Goal: Task Accomplishment & Management: Complete application form

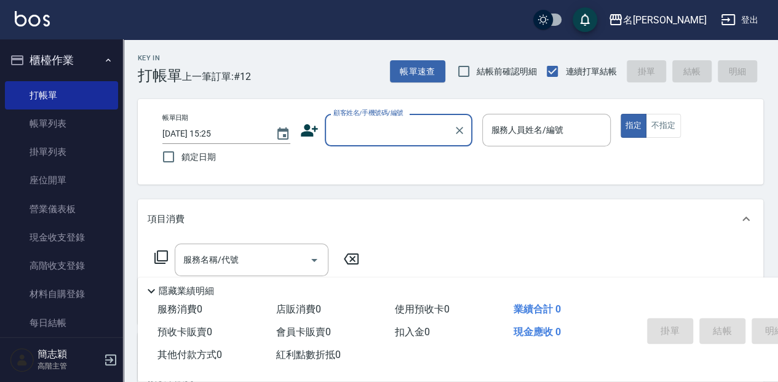
click at [403, 133] on input "顧客姓名/手機號碼/編號" at bounding box center [389, 130] width 118 height 22
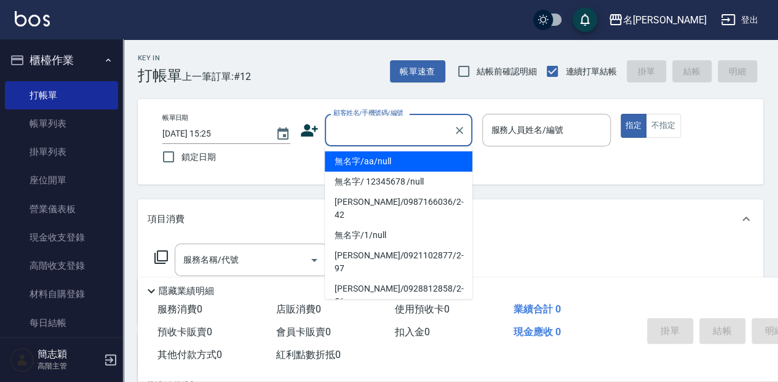
click at [412, 161] on li "無名字/aa/null" at bounding box center [399, 161] width 148 height 20
type input "無名字/aa/null"
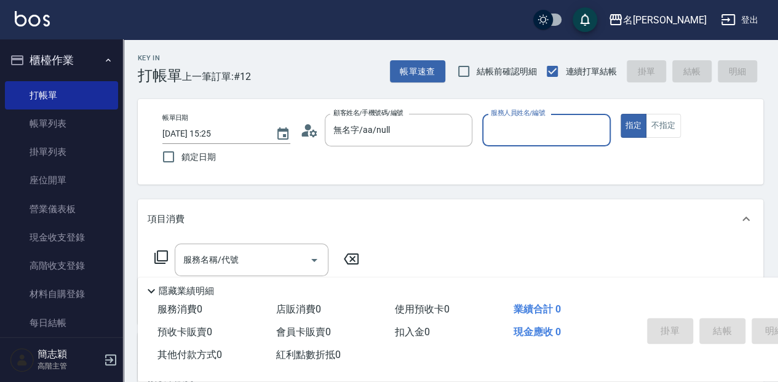
click at [534, 139] on input "服務人員姓名/編號" at bounding box center [546, 130] width 117 height 22
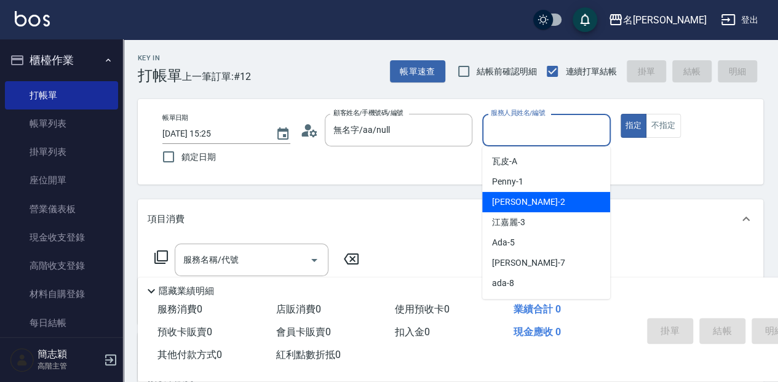
click at [550, 204] on div "[PERSON_NAME] -2" at bounding box center [546, 202] width 128 height 20
type input "[PERSON_NAME]-2"
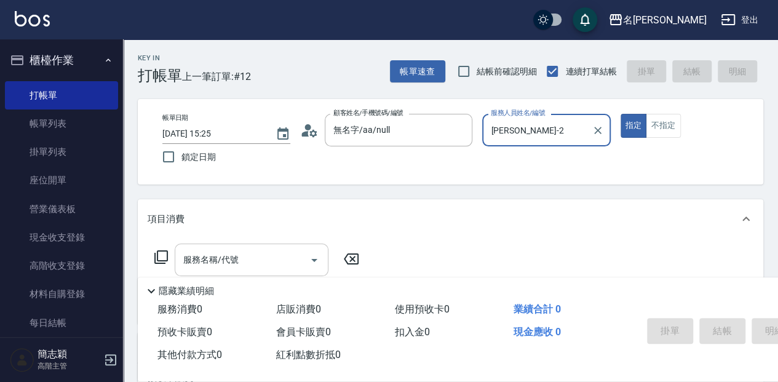
click at [215, 250] on div "服務名稱/代號 服務名稱/代號" at bounding box center [252, 260] width 154 height 33
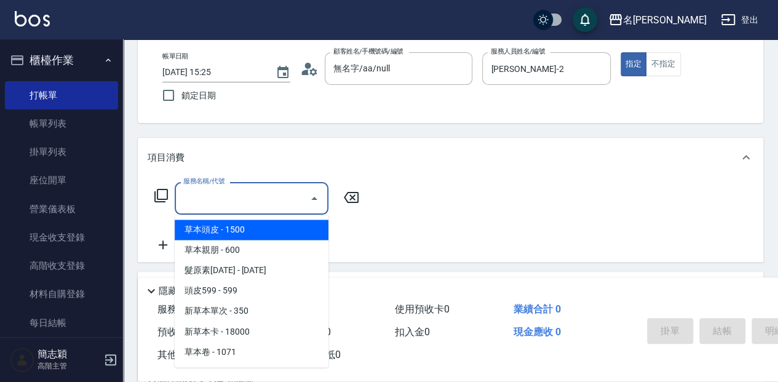
scroll to position [82, 0]
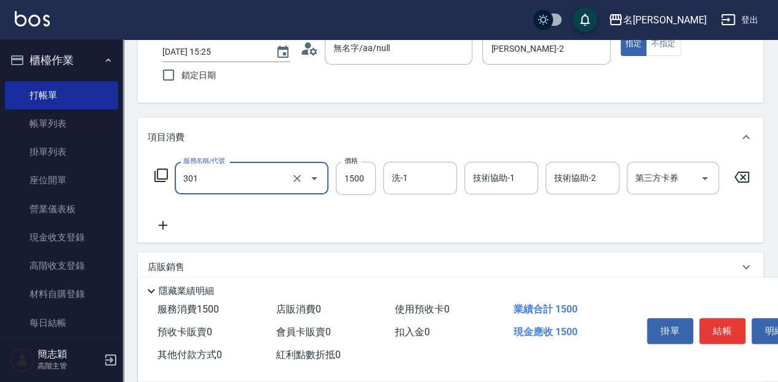
type input "燙髮(1500](301)"
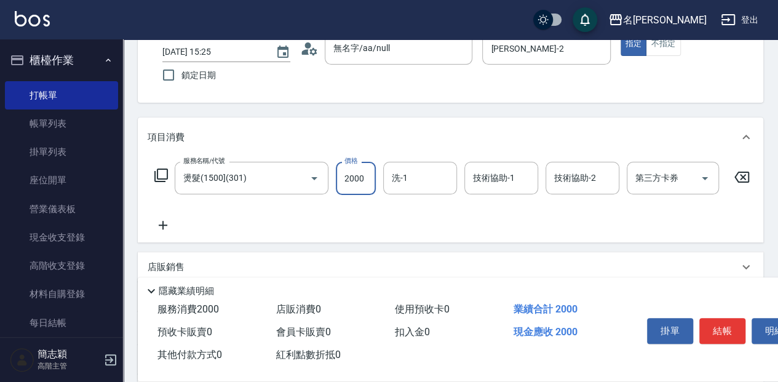
type input "2000"
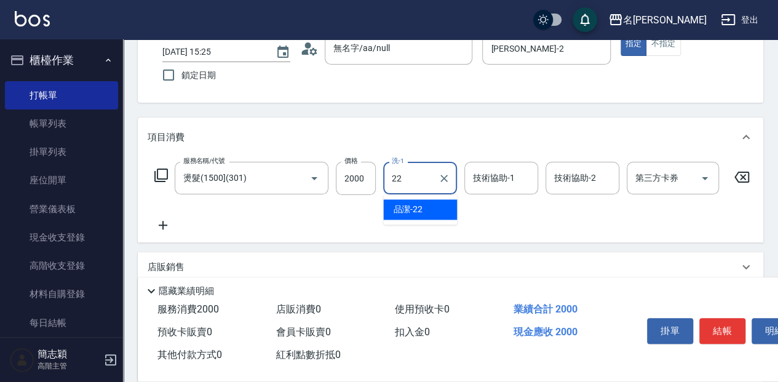
type input "品潔-22"
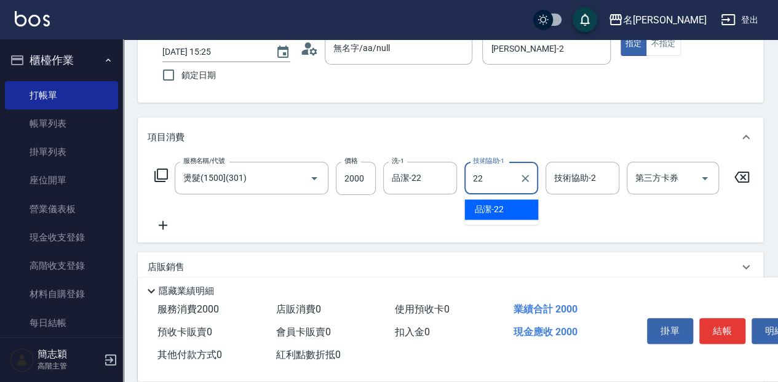
type input "品潔-22"
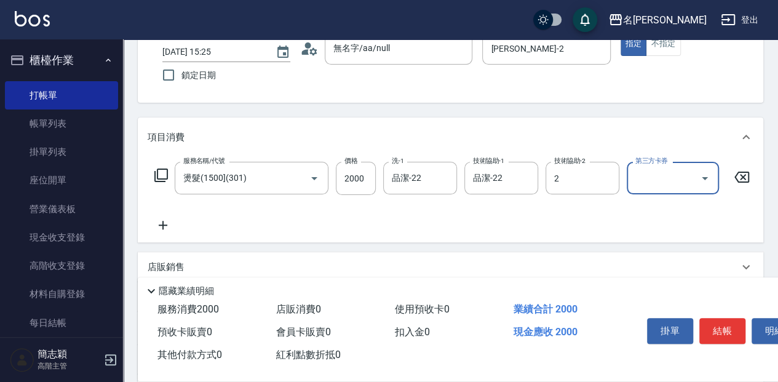
type input "[PERSON_NAME]-2"
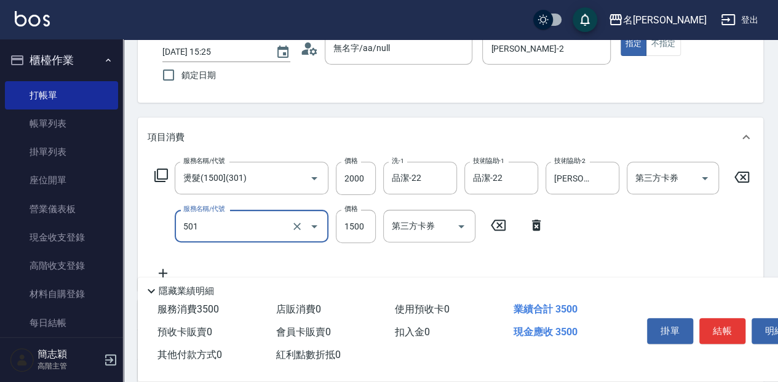
type input "染髮(1500](501)"
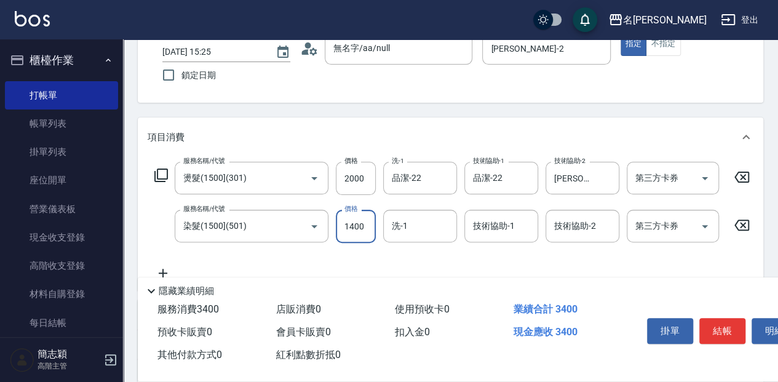
type input "1400"
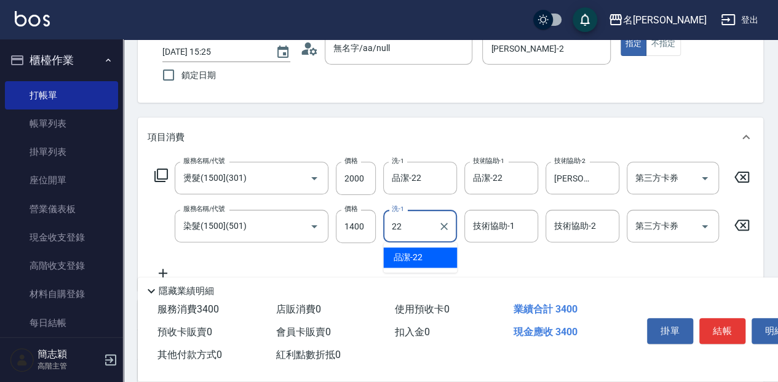
type input "品潔-22"
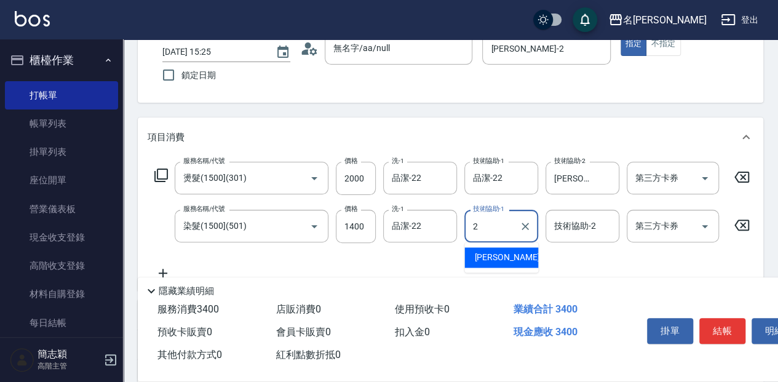
type input "[PERSON_NAME]-2"
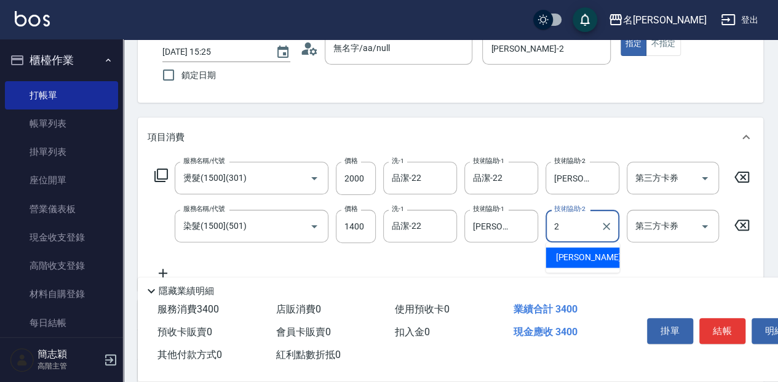
type input "[PERSON_NAME]-2"
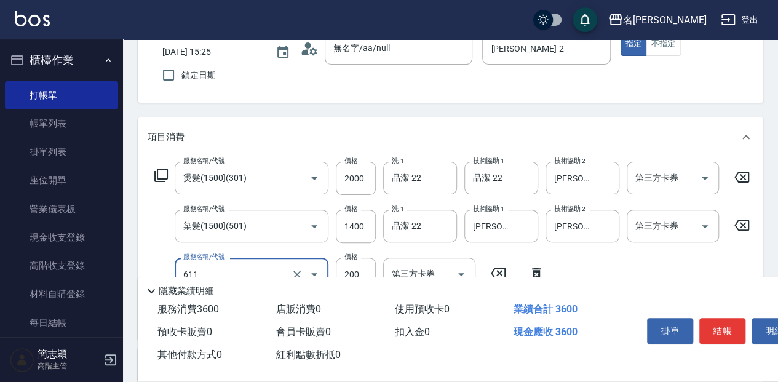
type input "染.頭皮隔離(611)"
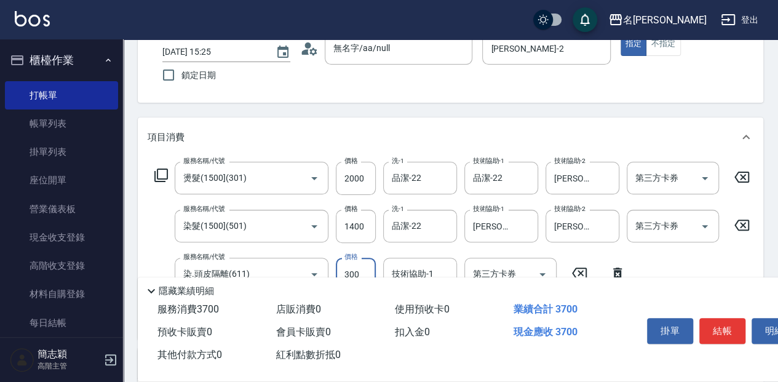
type input "300"
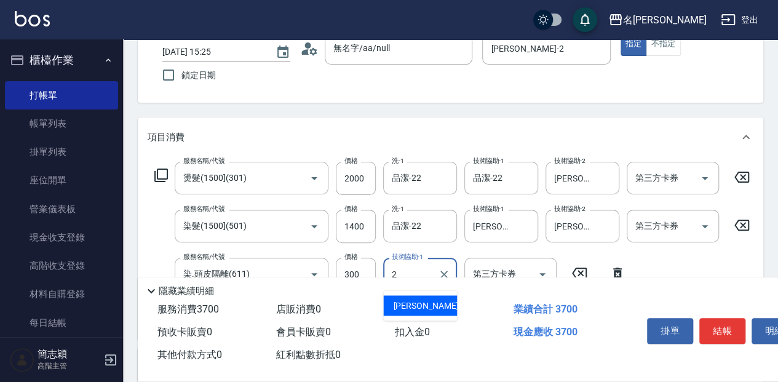
type input "[PERSON_NAME]-2"
type input "5G護髮(613)"
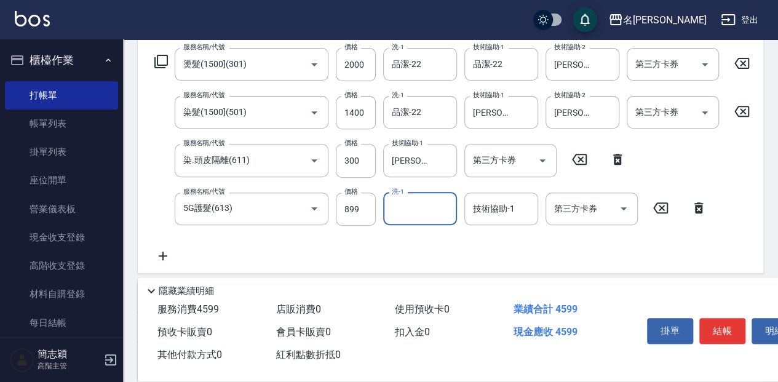
scroll to position [205, 0]
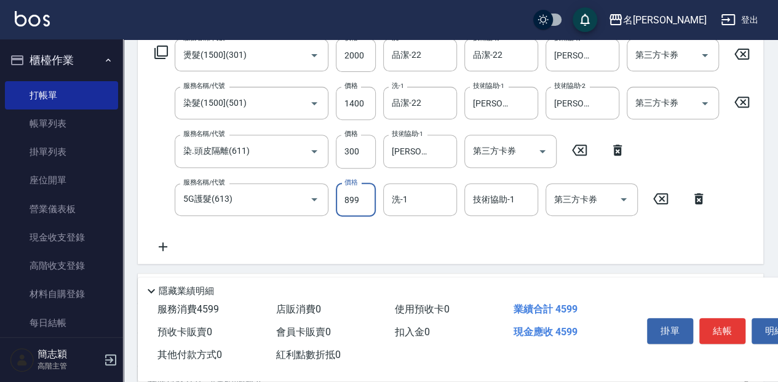
click at [372, 204] on input "899" at bounding box center [356, 199] width 40 height 33
type input "999"
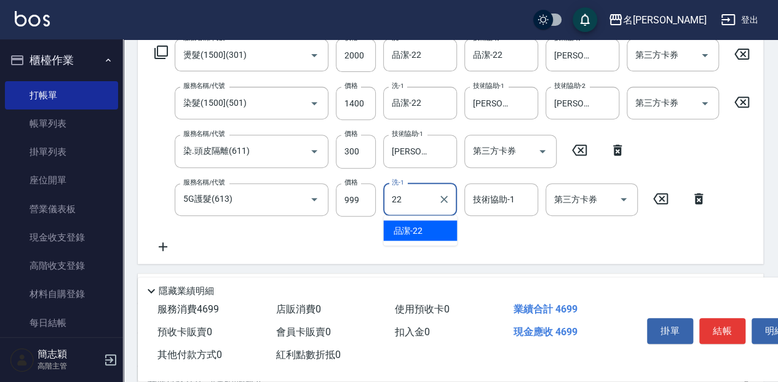
type input "品潔-22"
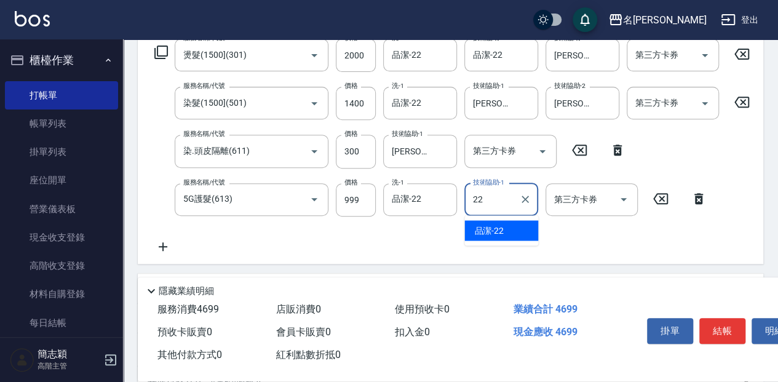
type input "品潔-22"
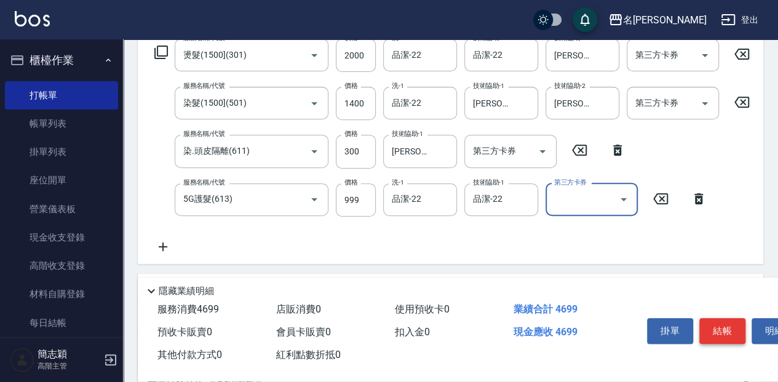
click at [722, 319] on button "結帳" at bounding box center [722, 331] width 46 height 26
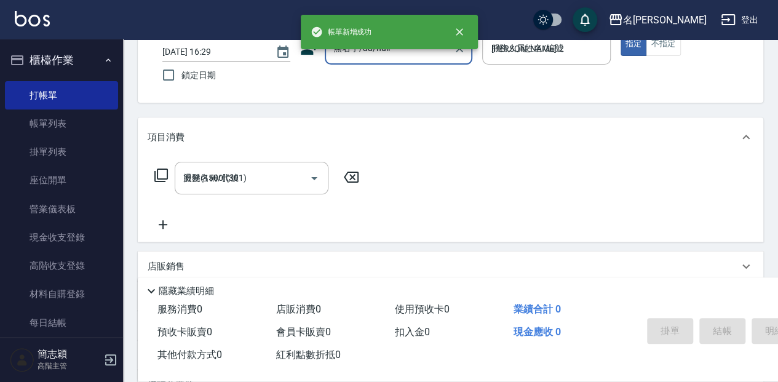
type input "[DATE] 16:29"
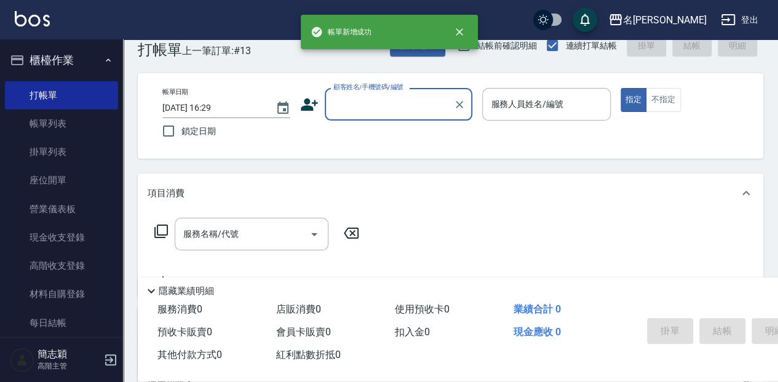
scroll to position [0, 0]
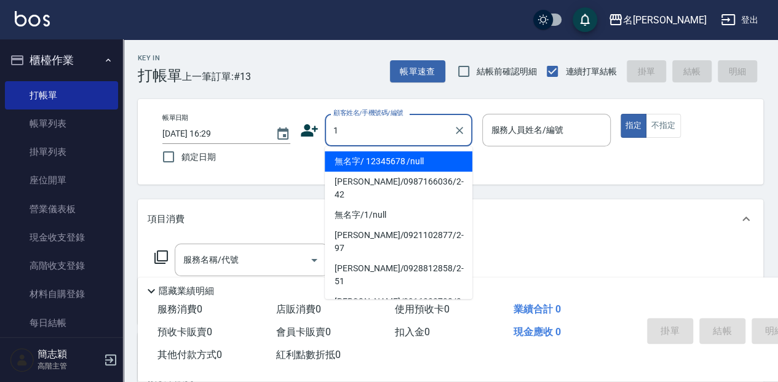
type input "無名字/ 12345678 /null"
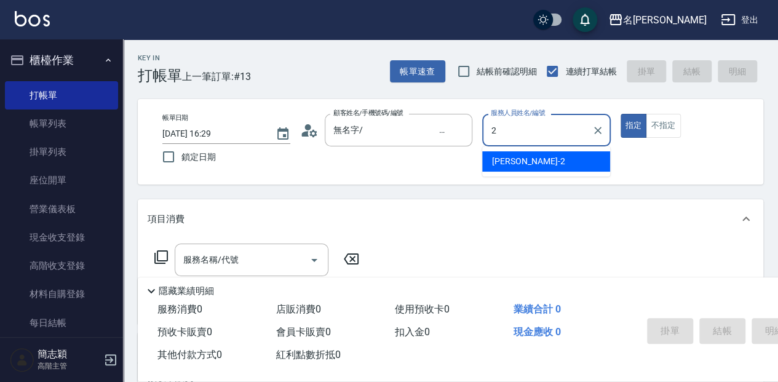
type input "[PERSON_NAME]-2"
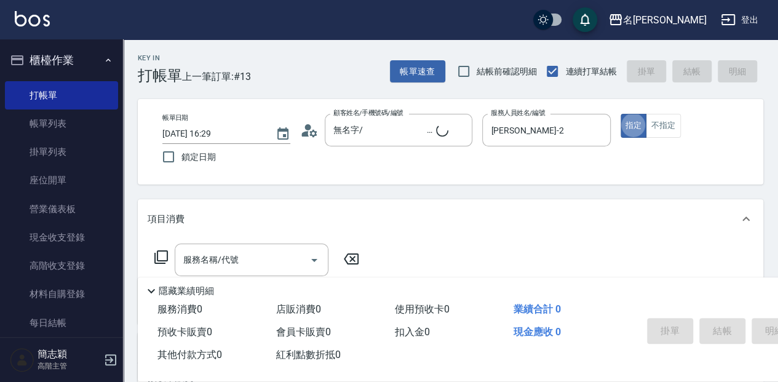
type button "true"
type input "無名字/1/null"
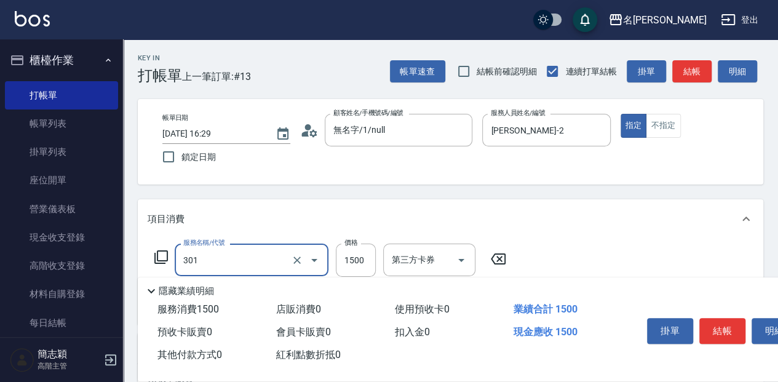
type input "燙髮(1500](301)"
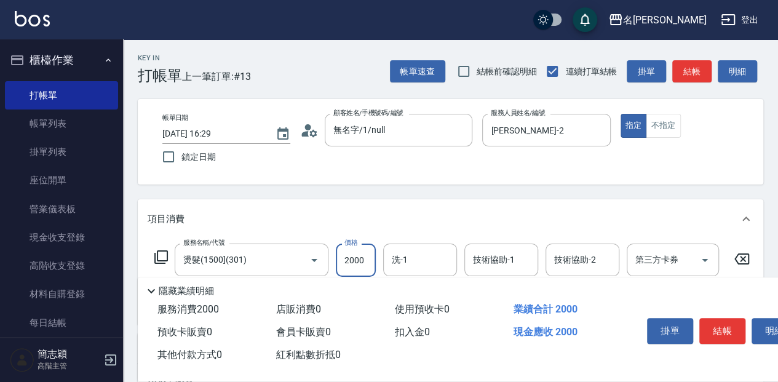
type input "2000"
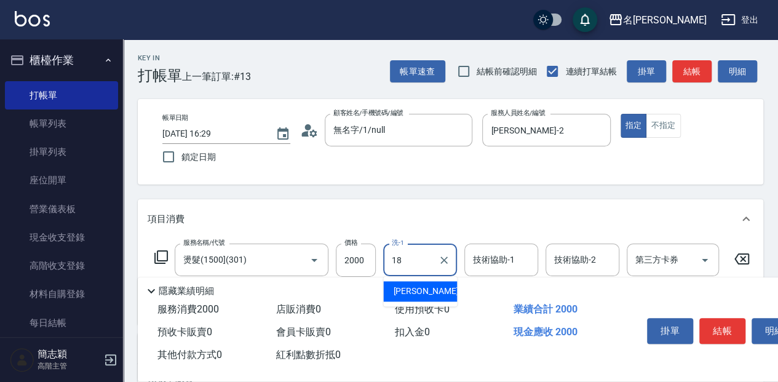
type input "[PERSON_NAME]-18"
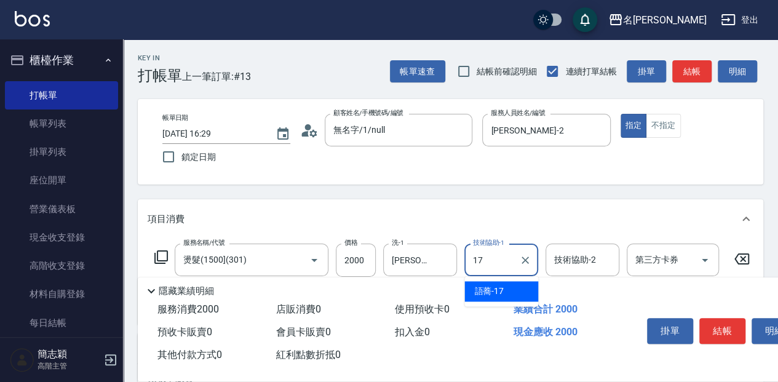
type input "語蕎-17"
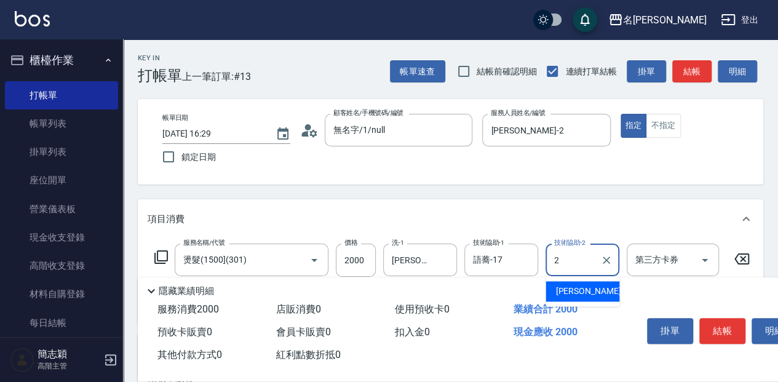
type input "[PERSON_NAME]-2"
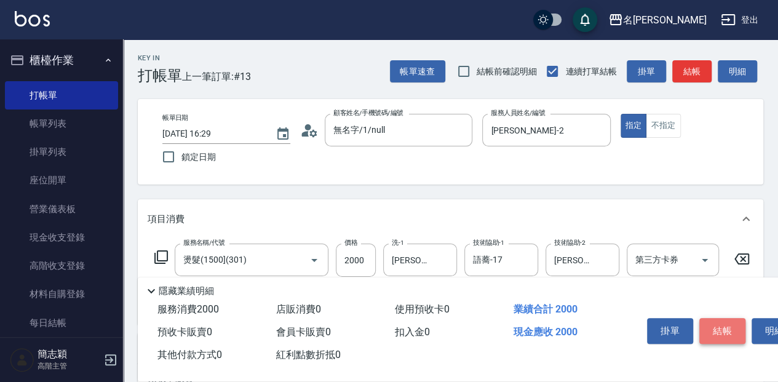
click at [736, 328] on button "結帳" at bounding box center [722, 331] width 46 height 26
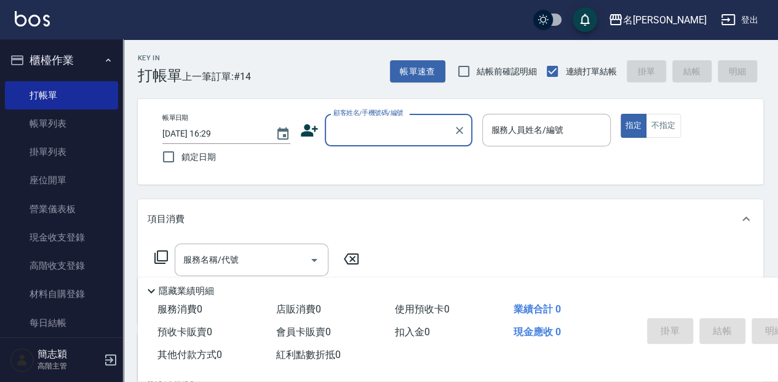
click at [348, 127] on input "顧客姓名/手機號碼/編號" at bounding box center [389, 130] width 118 height 22
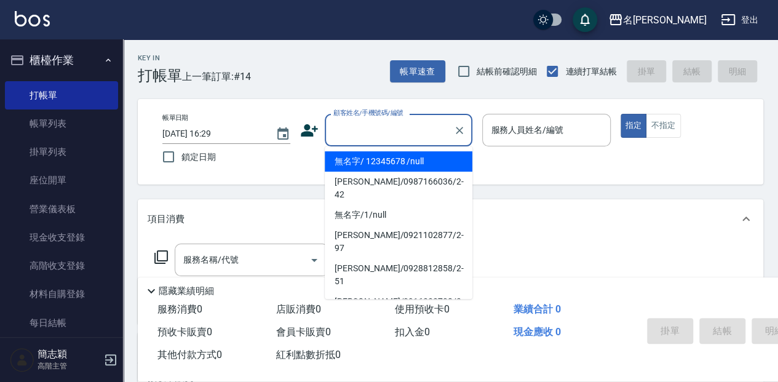
click at [356, 160] on li "無名字/ 12345678 /null" at bounding box center [399, 161] width 148 height 20
type input "無名字/ 12345678 /null"
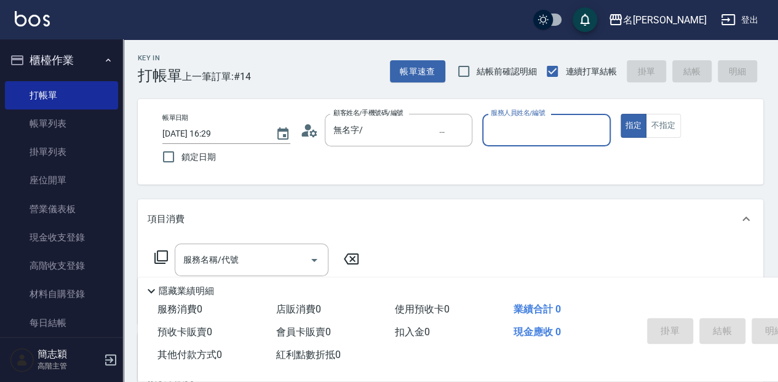
click at [511, 127] on input "服務人員姓名/編號" at bounding box center [546, 130] width 117 height 22
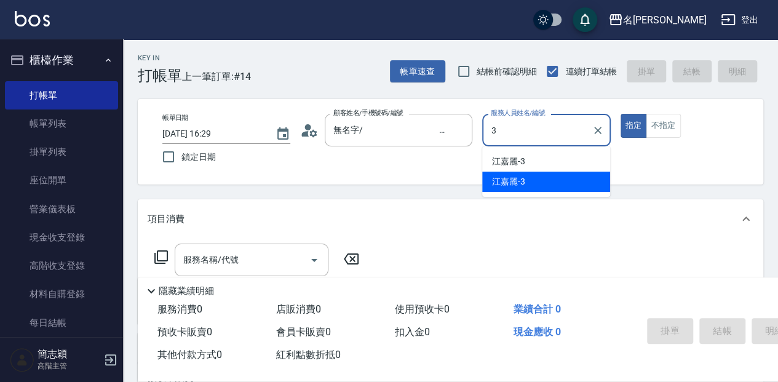
type input "[PERSON_NAME]-3"
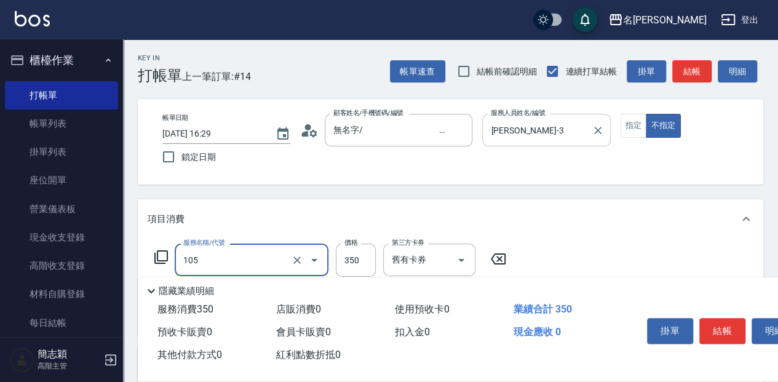
type input "新草本單次(105)"
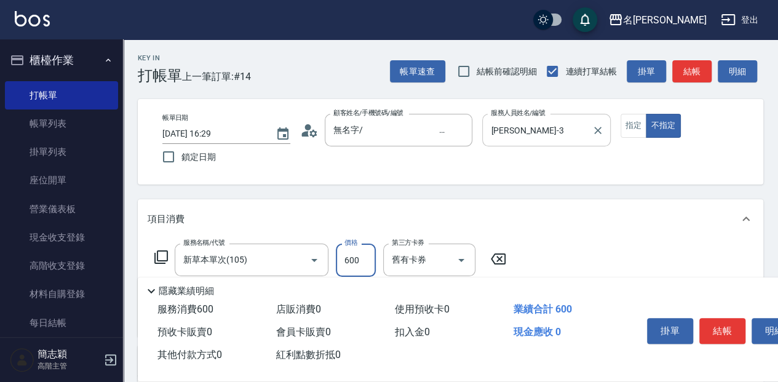
type input "600"
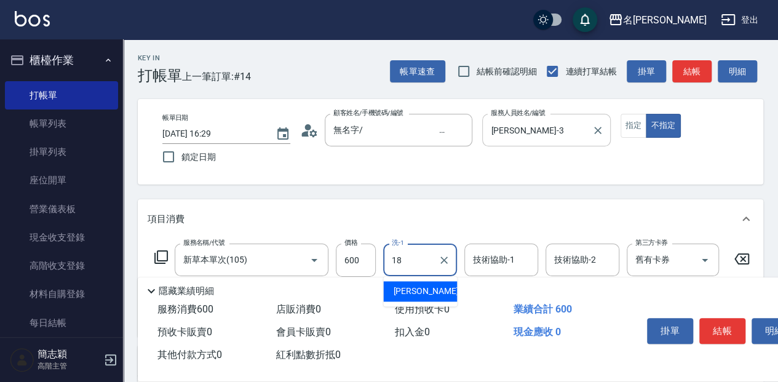
type input "[PERSON_NAME]-18"
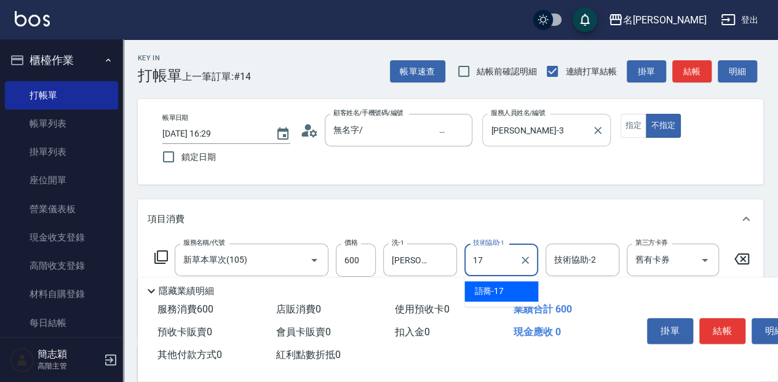
type input "語蕎-17"
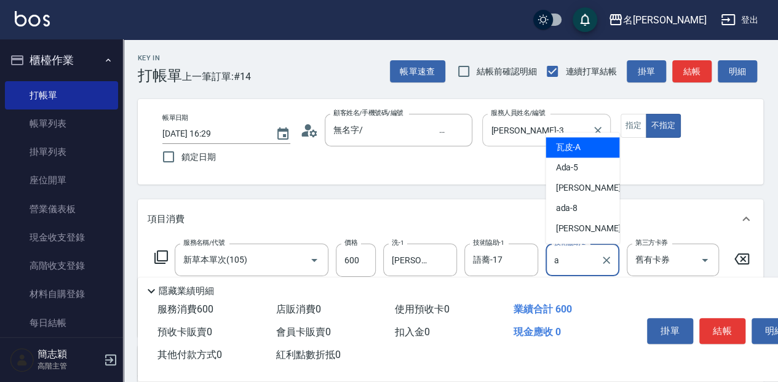
type input "瓦皮-A"
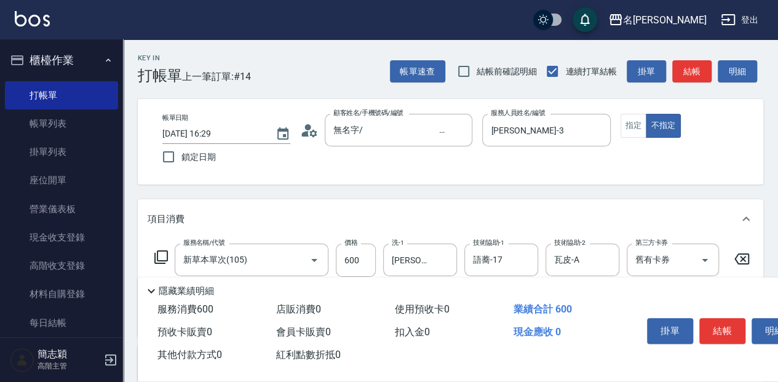
click at [696, 313] on div "掛單 結帳 明細" at bounding box center [722, 332] width 161 height 39
click at [699, 321] on div "掛單 結帳 明細" at bounding box center [722, 332] width 161 height 39
click at [720, 322] on button "結帳" at bounding box center [722, 331] width 46 height 26
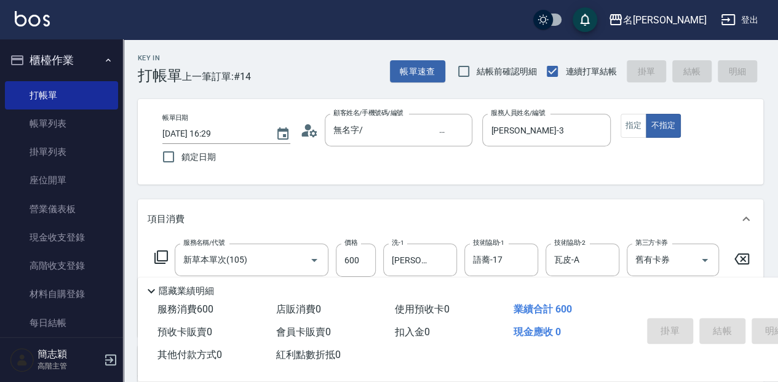
type input "[DATE] 16:32"
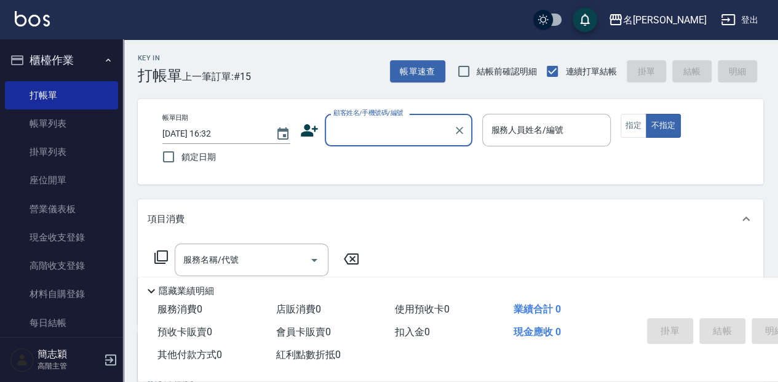
click at [366, 139] on input "顧客姓名/手機號碼/編號" at bounding box center [389, 130] width 118 height 22
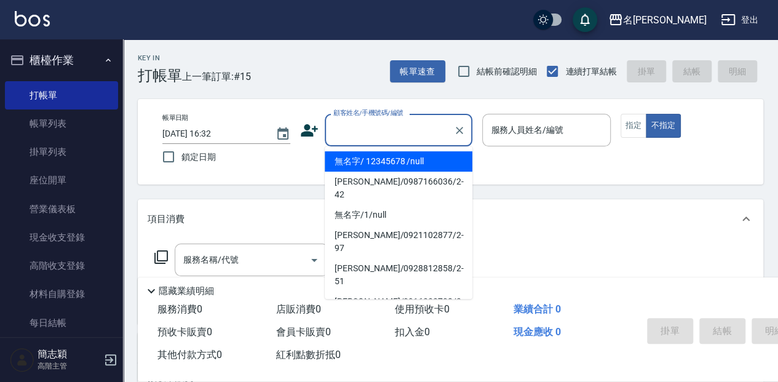
click at [353, 161] on li "無名字/ 12345678 /null" at bounding box center [399, 161] width 148 height 20
type input "無名字/ 12345678 /null"
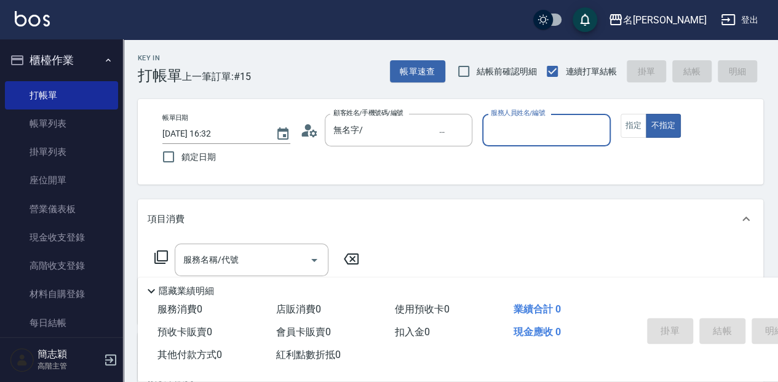
click at [573, 134] on input "服務人員姓名/編號" at bounding box center [546, 130] width 117 height 22
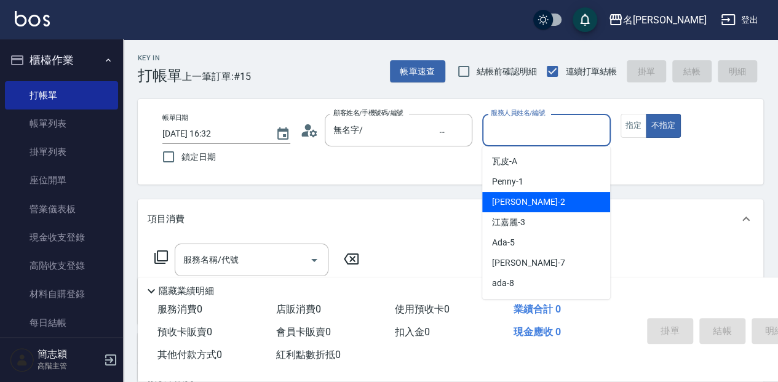
click at [565, 198] on div "[PERSON_NAME] -2" at bounding box center [546, 202] width 128 height 20
type input "[PERSON_NAME]-2"
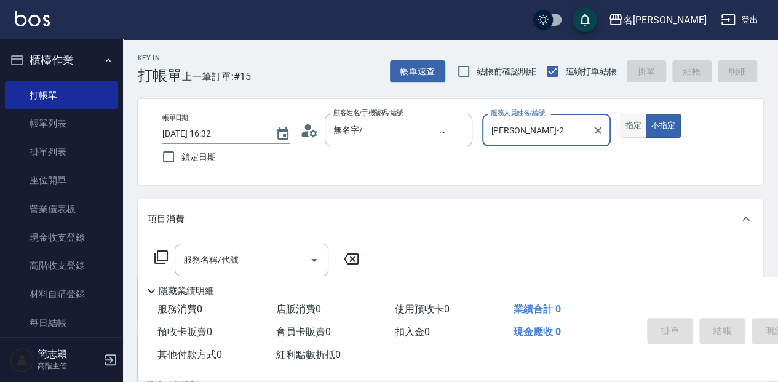
click at [629, 130] on button "指定" at bounding box center [634, 126] width 26 height 24
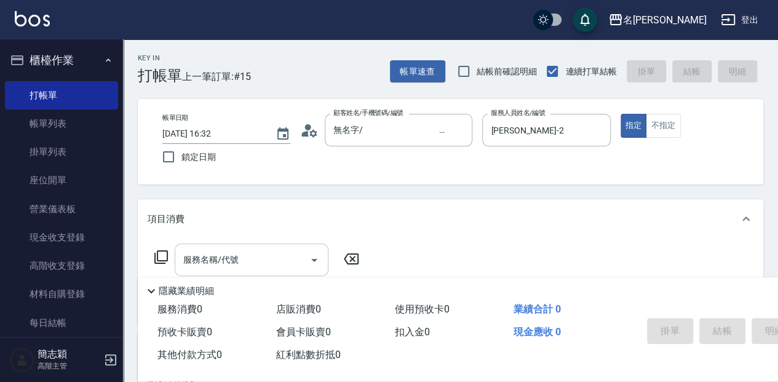
click at [273, 246] on div "服務名稱/代號" at bounding box center [252, 260] width 154 height 33
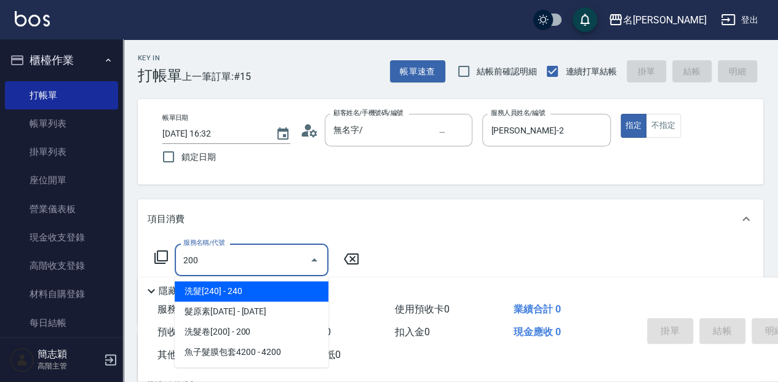
click at [299, 295] on span "洗髮[240] - 240" at bounding box center [252, 291] width 154 height 20
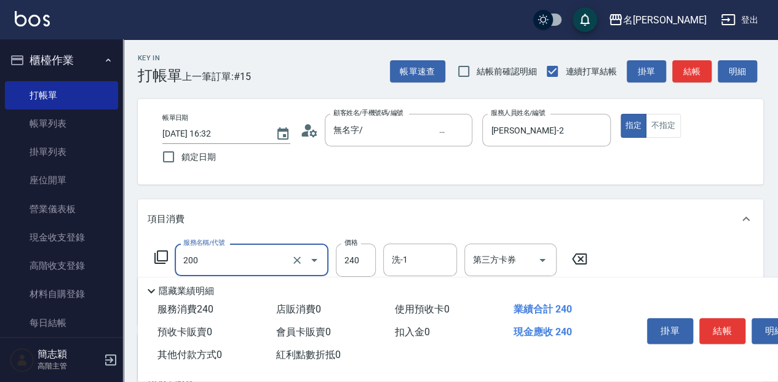
type input "洗髮[240](200)"
click at [367, 247] on div "服務名稱/代號 洗髮[240](200) 服務名稱/代號 價格 240 價格 洗-1 洗-1 第三方卡券 第三方卡券" at bounding box center [451, 282] width 626 height 86
click at [360, 252] on input "240" at bounding box center [356, 260] width 40 height 33
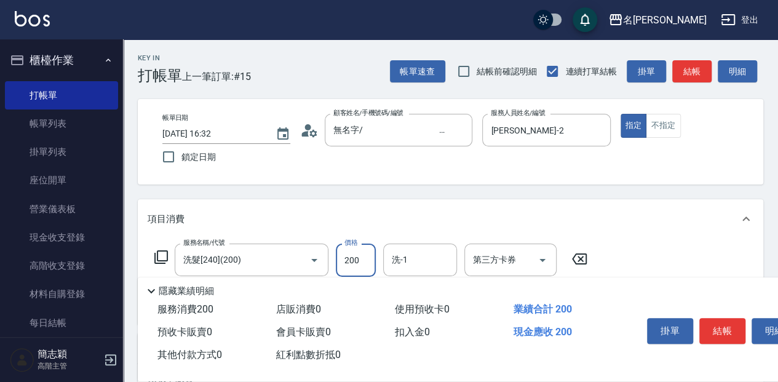
type input "200"
type input "語蕎-17"
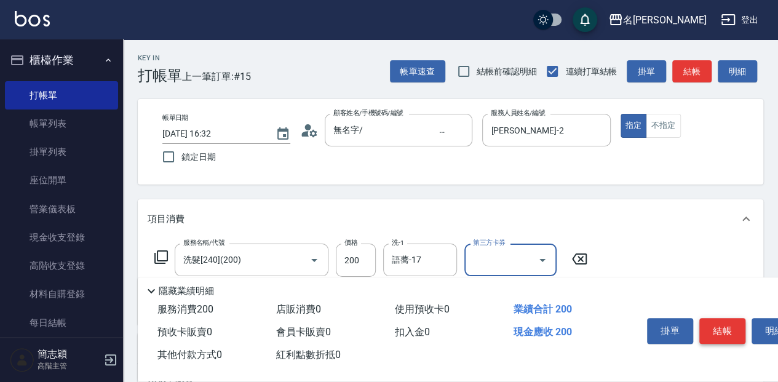
click at [704, 318] on button "結帳" at bounding box center [722, 331] width 46 height 26
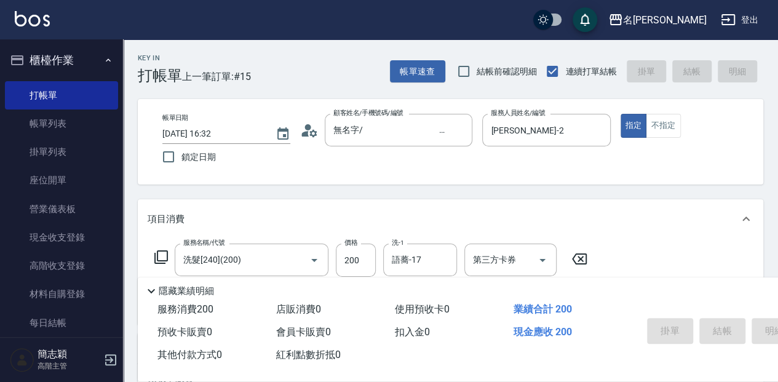
type input "[DATE] 16:56"
